Goal: Task Accomplishment & Management: Use online tool/utility

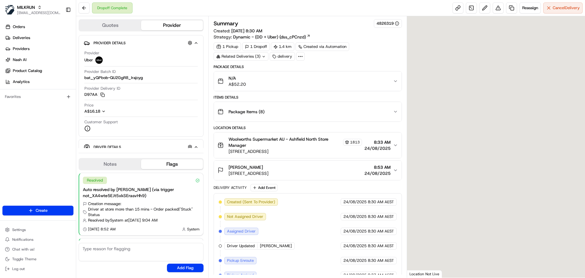
scroll to position [60, 0]
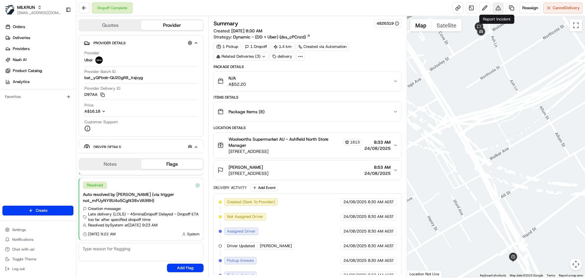
click at [498, 7] on button at bounding box center [498, 7] width 11 height 11
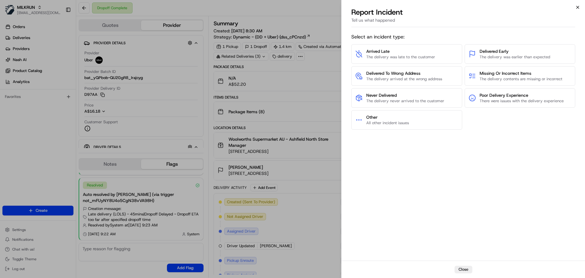
click at [576, 9] on icon "button" at bounding box center [577, 7] width 5 height 5
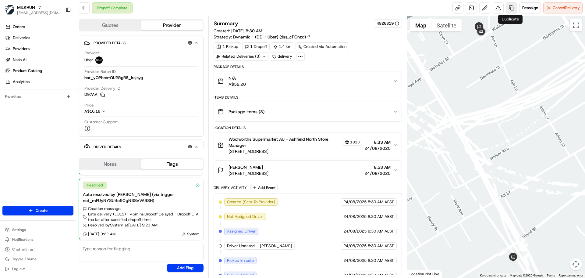
click at [509, 8] on link at bounding box center [511, 7] width 11 height 11
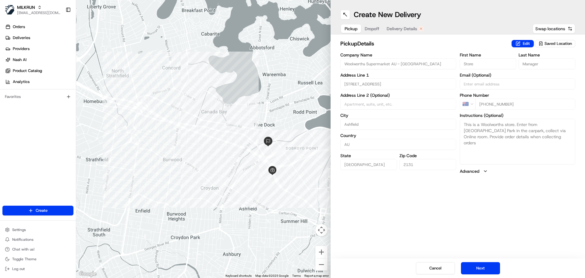
click at [548, 30] on span "Swap locations" at bounding box center [550, 29] width 30 height 6
type input "[STREET_ADDRESS]"
type input "Haberfield"
type input "2045"
type input "[PERSON_NAME]"
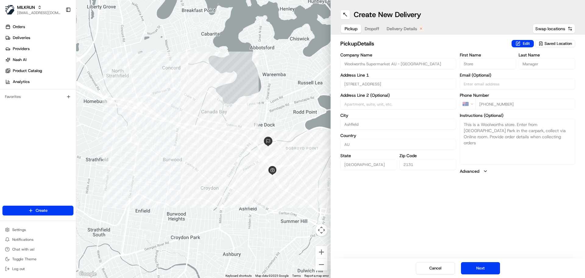
type input "[PERSON_NAME]"
type input "[PHONE_NUMBER]"
type textarea "MILKRUN order for [STREET_ADDRESS], Notes: Ring the doorbell please"
drag, startPoint x: 480, startPoint y: 270, endPoint x: 475, endPoint y: 270, distance: 4.6
click at [475, 270] on button "Next" at bounding box center [480, 268] width 39 height 12
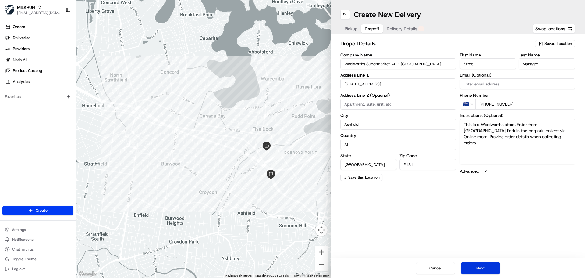
click at [475, 270] on button "Next" at bounding box center [480, 268] width 39 height 12
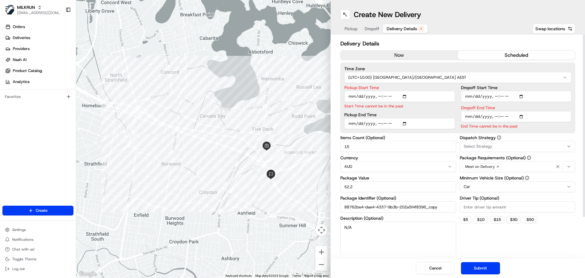
click at [404, 58] on button "now" at bounding box center [399, 55] width 117 height 9
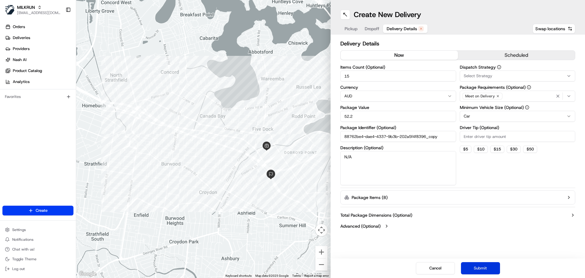
click at [485, 269] on button "Submit" at bounding box center [480, 268] width 39 height 12
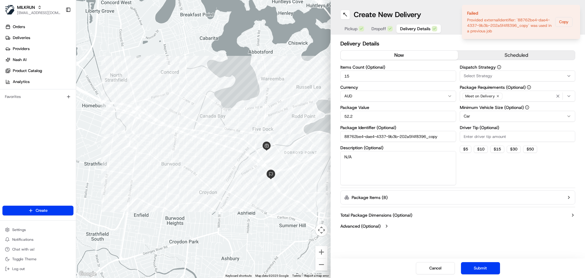
click at [443, 139] on input "88762be4-dae4-4337-9b3b-202a5f4f8396_copy" at bounding box center [398, 136] width 116 height 11
type input "88762be4-dae4-4337-9b3b-202a5f4f8396_copy1"
click at [480, 266] on button "Submit" at bounding box center [480, 268] width 39 height 12
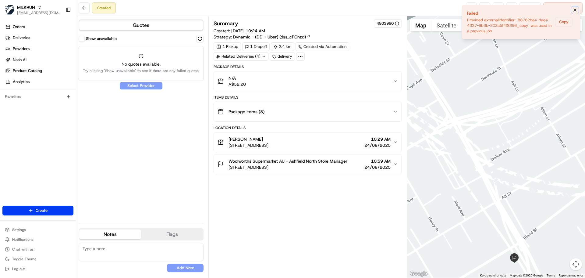
click at [573, 10] on icon "Notifications (F8)" at bounding box center [575, 10] width 5 height 5
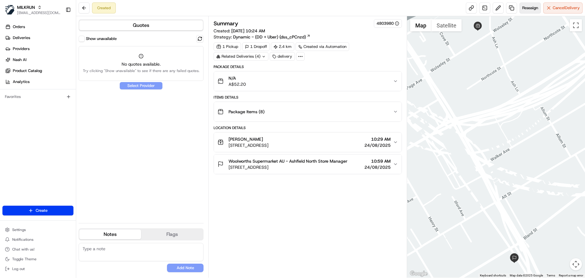
click at [529, 9] on span "Reassign" at bounding box center [530, 7] width 16 height 5
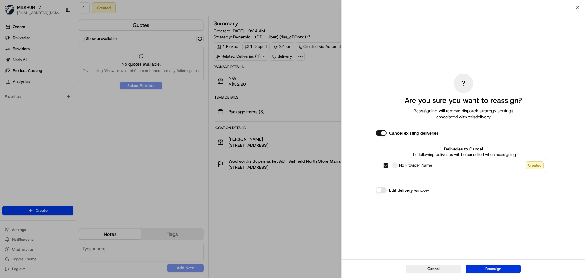
click at [491, 266] on button "Reassign" at bounding box center [493, 268] width 55 height 9
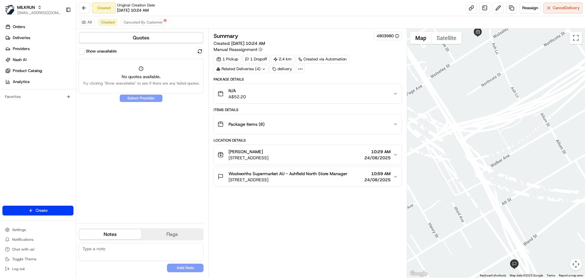
click at [81, 51] on button "Show unavailable" at bounding box center [82, 51] width 6 height 6
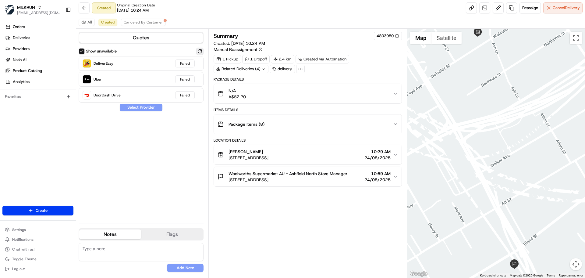
click at [201, 53] on button at bounding box center [199, 51] width 7 height 7
click at [528, 10] on span "Reassign" at bounding box center [530, 7] width 16 height 5
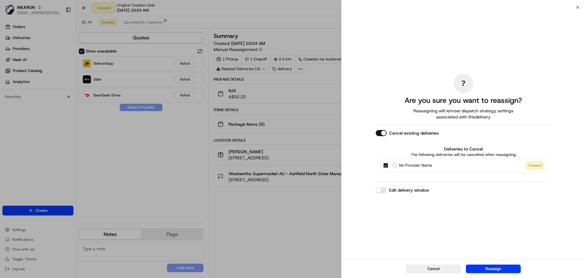
click at [385, 165] on button "No Provider Name Created" at bounding box center [385, 165] width 5 height 5
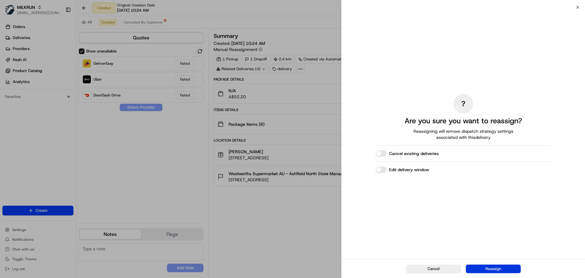
click at [494, 266] on button "Reassign" at bounding box center [493, 268] width 55 height 9
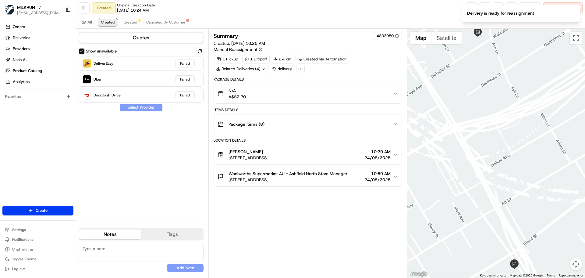
click at [107, 21] on span "Created" at bounding box center [107, 22] width 13 height 5
click at [134, 21] on span "Created" at bounding box center [130, 22] width 13 height 5
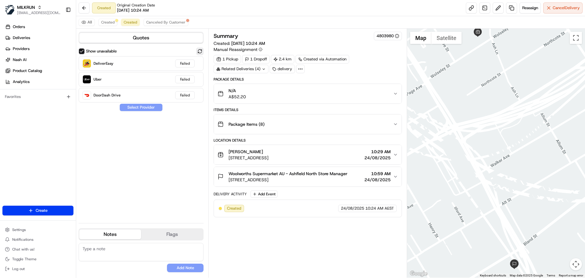
click at [200, 51] on button at bounding box center [199, 51] width 7 height 7
click at [170, 21] on span "Canceled By Customer" at bounding box center [165, 22] width 39 height 5
click at [104, 23] on span "Created" at bounding box center [107, 22] width 13 height 5
click at [128, 23] on span "Created" at bounding box center [130, 22] width 13 height 5
click at [161, 23] on span "Canceled By Customer" at bounding box center [165, 22] width 39 height 5
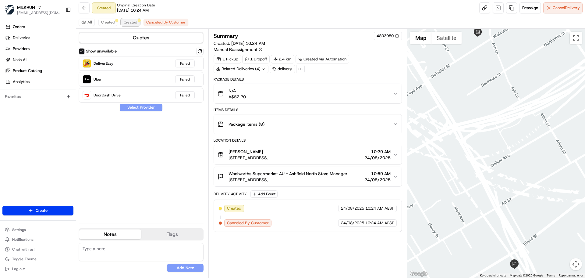
click at [125, 24] on span "Created" at bounding box center [130, 22] width 13 height 5
click at [111, 25] on button "Created" at bounding box center [107, 22] width 19 height 7
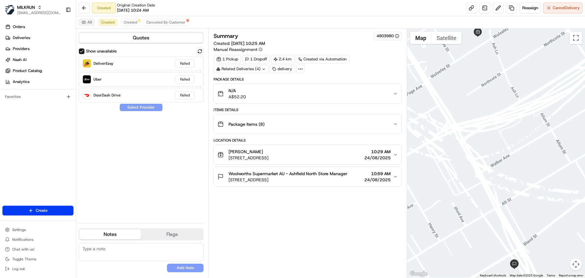
click at [88, 23] on button "All" at bounding box center [87, 22] width 16 height 7
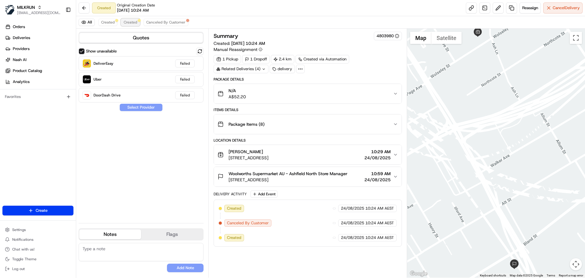
click at [133, 21] on span "Created" at bounding box center [130, 22] width 13 height 5
click at [112, 21] on span "Created" at bounding box center [107, 22] width 13 height 5
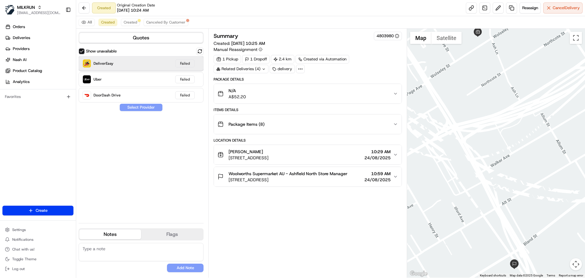
click at [148, 60] on div "DeliverEasy Failed" at bounding box center [141, 63] width 125 height 15
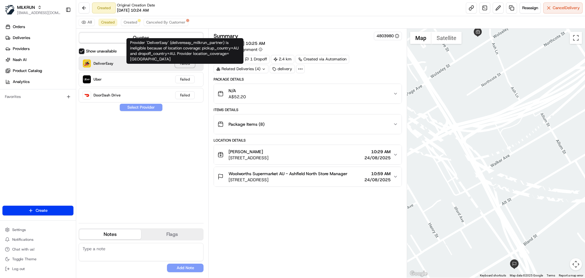
click at [183, 66] on div "Failed" at bounding box center [184, 63] width 19 height 8
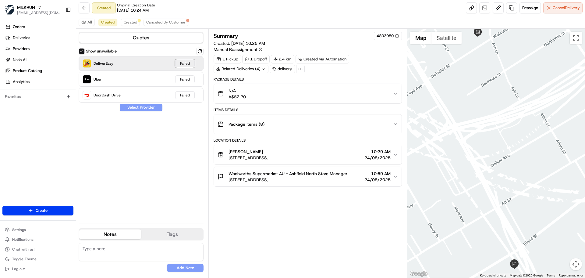
click at [191, 61] on div "Failed" at bounding box center [184, 63] width 19 height 8
click at [204, 52] on button at bounding box center [199, 51] width 7 height 7
click at [81, 52] on button "Show unavailable" at bounding box center [82, 51] width 6 height 6
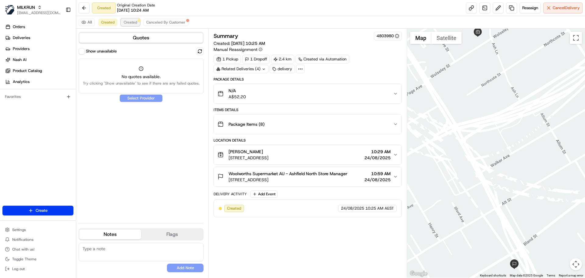
click at [133, 24] on span "Created" at bounding box center [130, 22] width 13 height 5
click at [268, 152] on div "[PERSON_NAME]" at bounding box center [249, 151] width 40 height 6
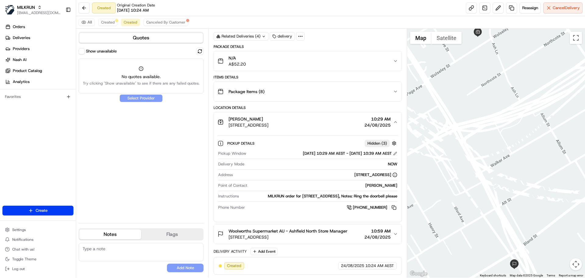
scroll to position [38, 0]
drag, startPoint x: 303, startPoint y: 169, endPoint x: 393, endPoint y: 170, distance: 89.9
click at [393, 172] on div "[STREET_ADDRESS]" at bounding box center [316, 174] width 162 height 5
copy div "[STREET_ADDRESS]"
click at [372, 206] on span "[PHONE_NUMBER]" at bounding box center [370, 206] width 34 height 5
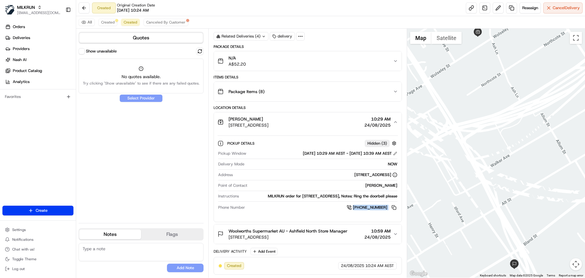
drag, startPoint x: 396, startPoint y: 218, endPoint x: 353, endPoint y: 208, distance: 43.7
click at [353, 208] on div "Pickup Details Hidden ( 3 ) Pickup Window [DATE] 10:29 AM AEST - [DATE] 10:39 A…" at bounding box center [307, 177] width 187 height 90
copy div "[PHONE_NUMBER]"
click at [338, 118] on div "[PERSON_NAME] [STREET_ADDRESS] 10:29 AM [DATE]" at bounding box center [305, 122] width 175 height 12
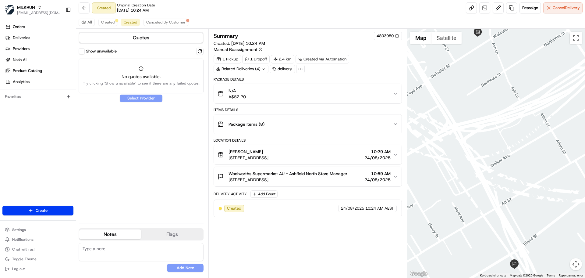
click at [301, 173] on span "Woolworths Supermarket AU - Ashfield North Store Manager" at bounding box center [288, 173] width 119 height 6
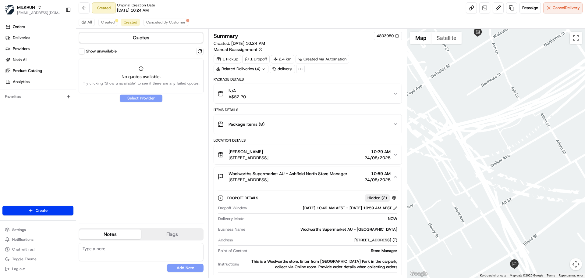
scroll to position [49, 0]
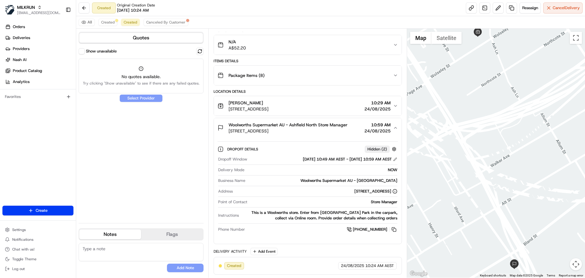
click at [331, 132] on span "[STREET_ADDRESS]" at bounding box center [288, 131] width 119 height 6
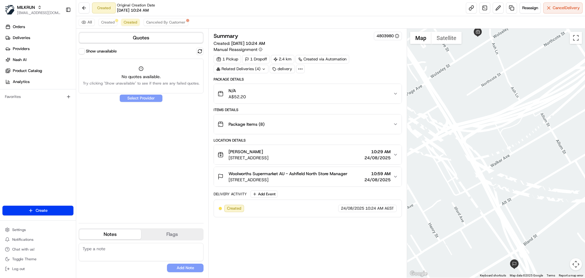
click at [331, 132] on button "Package Items ( 8 )" at bounding box center [307, 123] width 187 height 19
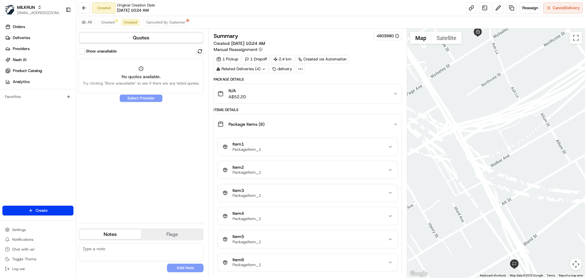
click at [323, 126] on div "Package Items ( 8 )" at bounding box center [305, 124] width 175 height 12
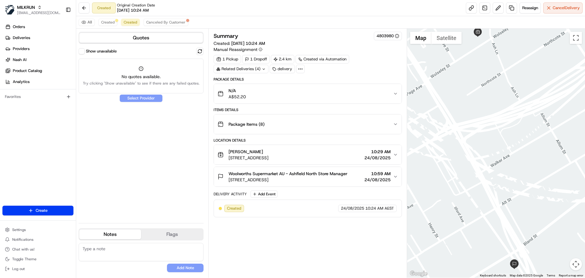
click at [290, 177] on span "[STREET_ADDRESS]" at bounding box center [288, 179] width 119 height 6
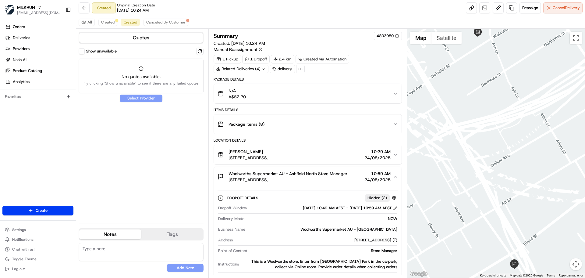
scroll to position [49, 0]
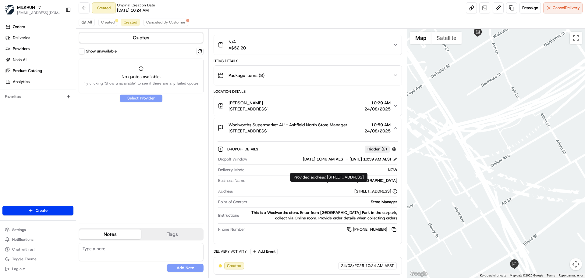
drag, startPoint x: 296, startPoint y: 191, endPoint x: 393, endPoint y: 193, distance: 96.9
click at [393, 193] on div "[STREET_ADDRESS]" at bounding box center [316, 190] width 162 height 5
copy div "[STREET_ADDRESS]"
drag, startPoint x: 386, startPoint y: 239, endPoint x: 363, endPoint y: 229, distance: 25.0
click at [363, 229] on div "Dropoff Details Hidden ( 2 ) Dropoff Window [DATE] 10:49 AM AEST - [DATE] 10:59…" at bounding box center [307, 190] width 187 height 106
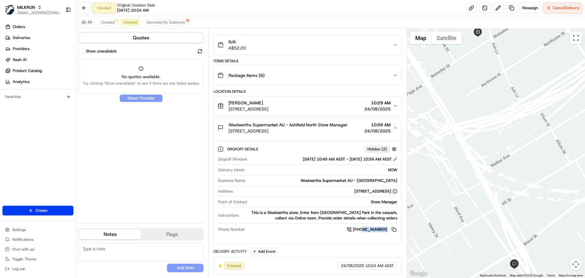
copy span "2 9305 102"
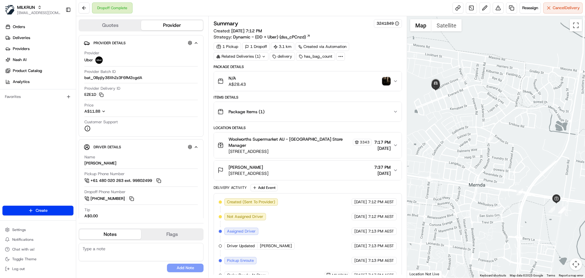
scroll to position [83, 0]
